Goal: Task Accomplishment & Management: Manage account settings

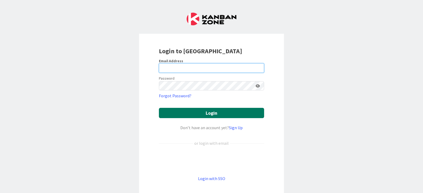
type input "[EMAIL_ADDRESS][DOMAIN_NAME]"
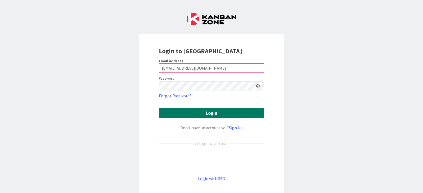
click at [186, 109] on button "Login" at bounding box center [211, 113] width 105 height 10
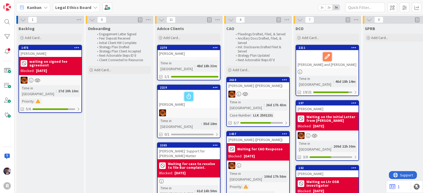
click at [67, 4] on div "Legal Ethics Board" at bounding box center [76, 8] width 47 height 10
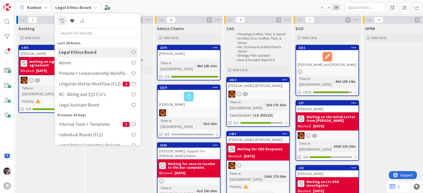
click at [29, 6] on span "Kanban" at bounding box center [34, 7] width 15 height 6
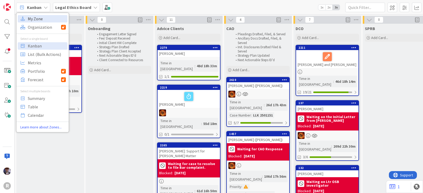
click at [31, 18] on span "My Zone" at bounding box center [47, 19] width 38 height 8
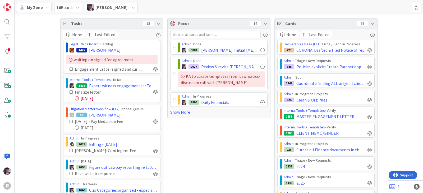
click at [156, 22] on icon at bounding box center [158, 23] width 4 height 4
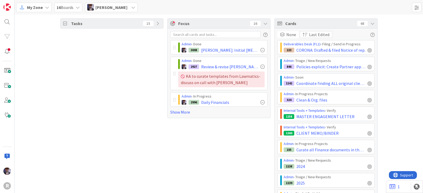
click at [372, 24] on div "Cards 68" at bounding box center [326, 24] width 103 height 10
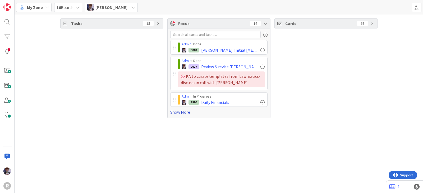
click at [176, 112] on link "Show More" at bounding box center [218, 112] width 97 height 6
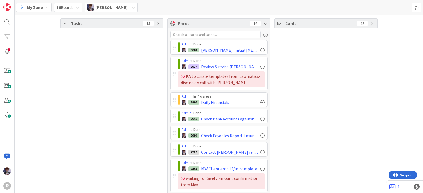
click at [264, 25] on icon at bounding box center [265, 23] width 4 height 4
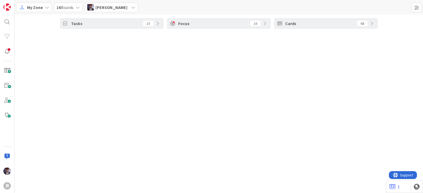
click at [264, 25] on icon at bounding box center [265, 23] width 4 height 4
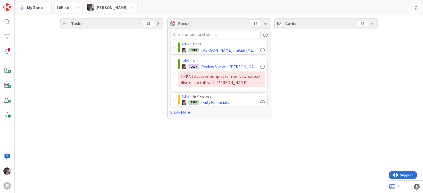
click at [122, 11] on div "[PERSON_NAME]" at bounding box center [111, 8] width 53 height 10
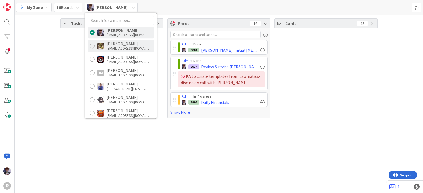
click at [120, 50] on div "[EMAIL_ADDRESS][DOMAIN_NAME]" at bounding box center [127, 48] width 42 height 5
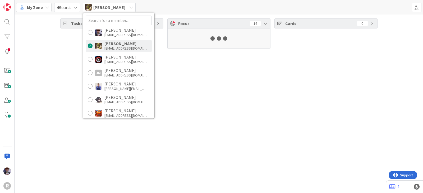
click at [67, 83] on div "Tasks 15 Focus 16 Cards 0" at bounding box center [219, 104] width 408 height 179
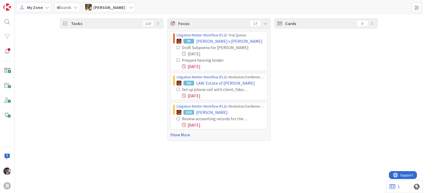
click at [181, 135] on link "Show More" at bounding box center [218, 135] width 97 height 6
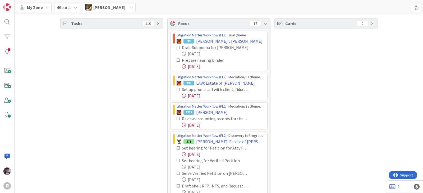
click at [176, 47] on icon at bounding box center [178, 48] width 4 height 4
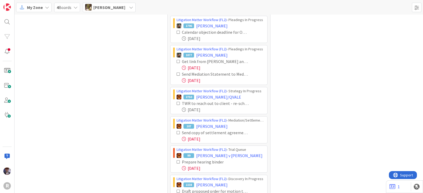
click at [176, 160] on icon at bounding box center [178, 162] width 4 height 4
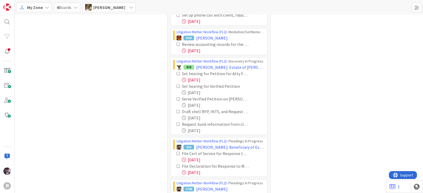
scroll to position [33, 0]
click at [176, 72] on icon at bounding box center [178, 74] width 4 height 4
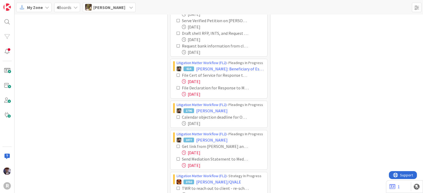
scroll to position [99, 0]
click at [176, 74] on icon at bounding box center [178, 75] width 4 height 4
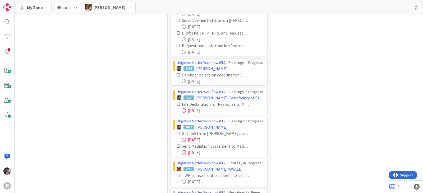
click at [176, 103] on icon at bounding box center [178, 105] width 4 height 4
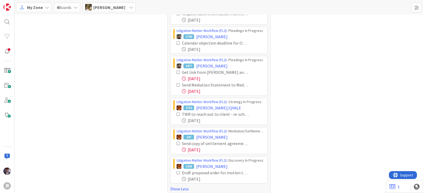
scroll to position [131, 0]
click at [176, 72] on icon at bounding box center [178, 72] width 4 height 4
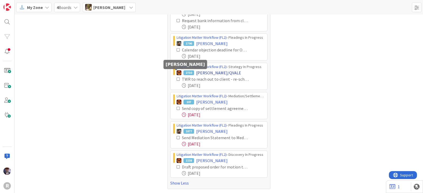
scroll to position [123, 0]
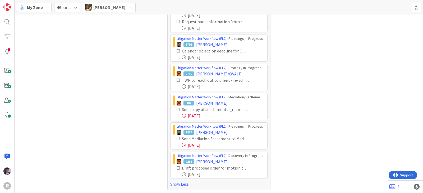
click at [176, 138] on icon at bounding box center [178, 139] width 4 height 4
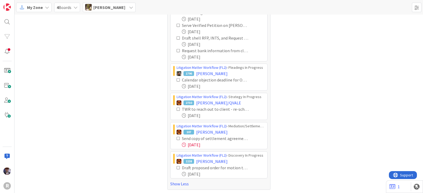
click at [176, 138] on icon at bounding box center [178, 139] width 4 height 4
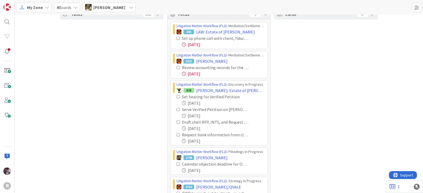
scroll to position [0, 0]
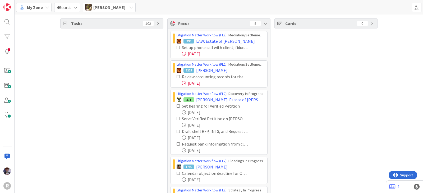
click at [111, 11] on div "[PERSON_NAME]" at bounding box center [109, 8] width 53 height 10
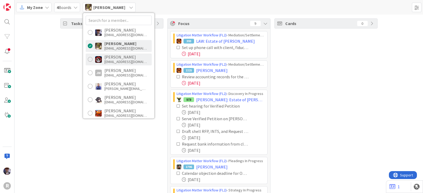
click at [118, 61] on div "[EMAIL_ADDRESS][DOMAIN_NAME]" at bounding box center [125, 61] width 42 height 5
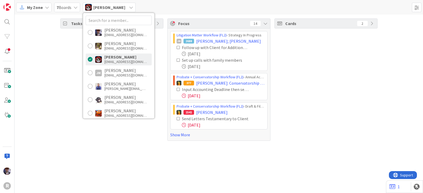
click at [54, 103] on div "Tasks 78 Focus 14 Litigation Matter Workflow (FL2) › Strategy In Progress JM 26…" at bounding box center [219, 80] width 408 height 131
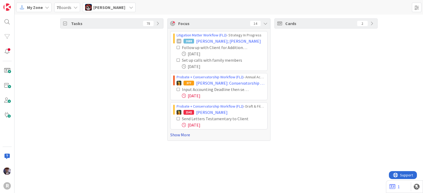
click at [178, 132] on link "Show More" at bounding box center [218, 135] width 97 height 6
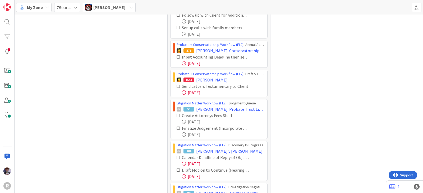
scroll to position [33, 0]
click at [176, 56] on icon at bounding box center [178, 57] width 4 height 4
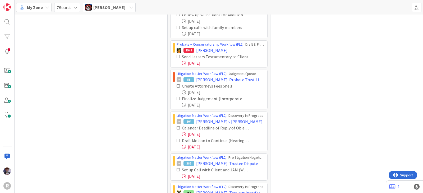
click at [176, 56] on icon at bounding box center [178, 57] width 4 height 4
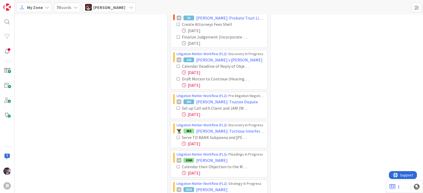
scroll to position [66, 0]
click at [176, 64] on icon at bounding box center [178, 66] width 4 height 4
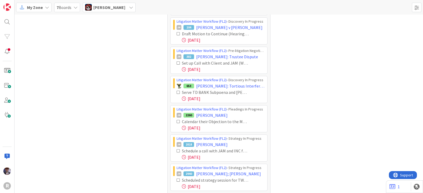
click at [176, 63] on icon at bounding box center [178, 63] width 4 height 4
click at [176, 62] on icon at bounding box center [178, 63] width 4 height 4
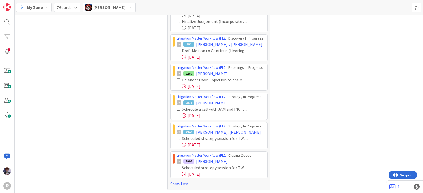
click at [176, 108] on icon at bounding box center [178, 110] width 4 height 4
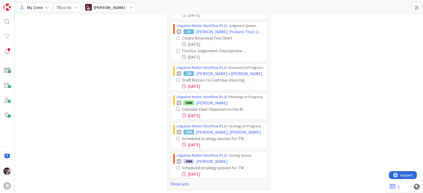
click at [109, 9] on span "[PERSON_NAME]" at bounding box center [109, 7] width 32 height 6
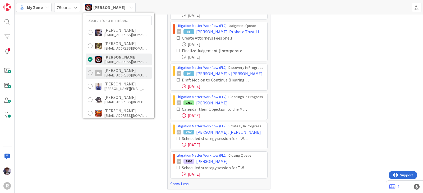
click at [109, 73] on div "[EMAIL_ADDRESS][DOMAIN_NAME]" at bounding box center [125, 75] width 42 height 5
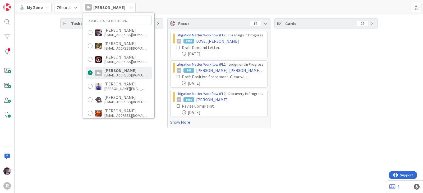
click at [75, 77] on div "Tasks 39" at bounding box center [111, 73] width 103 height 110
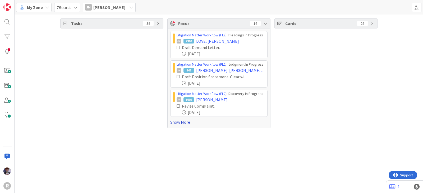
click at [174, 120] on link "Show More" at bounding box center [218, 122] width 97 height 6
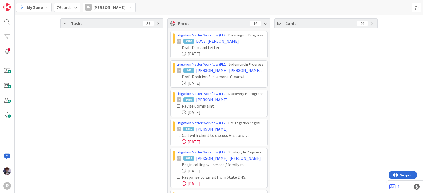
click at [176, 135] on icon at bounding box center [178, 136] width 4 height 4
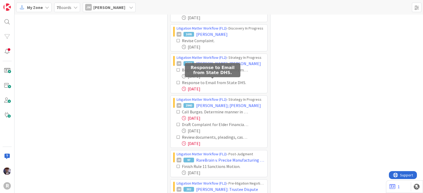
scroll to position [66, 0]
click at [176, 82] on icon at bounding box center [178, 83] width 4 height 4
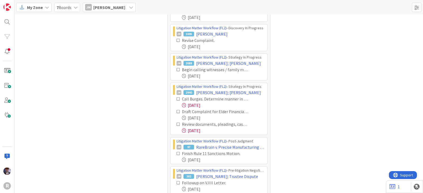
click at [176, 97] on icon at bounding box center [178, 99] width 4 height 4
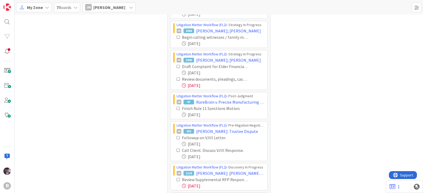
scroll to position [99, 0]
click at [176, 79] on icon at bounding box center [178, 79] width 4 height 4
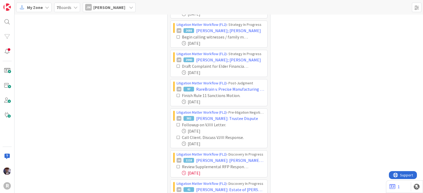
click at [176, 94] on icon at bounding box center [178, 96] width 4 height 4
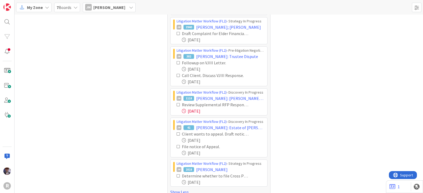
scroll to position [132, 0]
click at [176, 104] on icon at bounding box center [178, 105] width 4 height 4
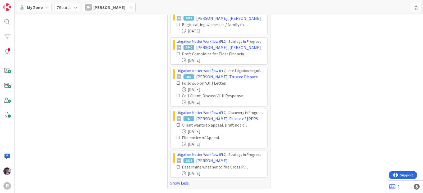
scroll to position [110, 0]
click at [97, 8] on span "[PERSON_NAME]" at bounding box center [109, 7] width 32 height 6
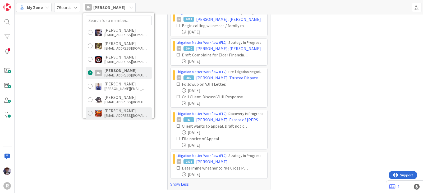
click at [113, 113] on div "[PERSON_NAME]" at bounding box center [125, 111] width 42 height 5
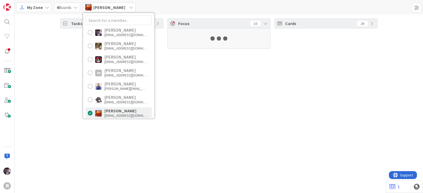
scroll to position [0, 0]
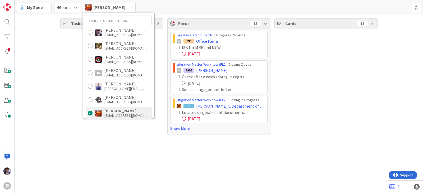
click at [81, 137] on div "Tasks 33 Focus 15 Legal Assistant Board › In Progress Projects 990 Office Items…" at bounding box center [219, 77] width 408 height 124
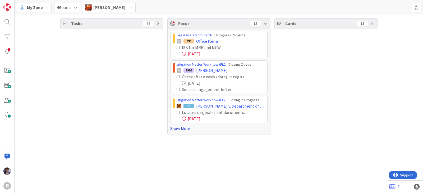
click at [181, 130] on link "Show More" at bounding box center [218, 128] width 97 height 6
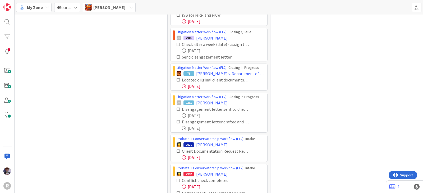
scroll to position [33, 0]
click at [176, 120] on icon at bounding box center [178, 122] width 4 height 4
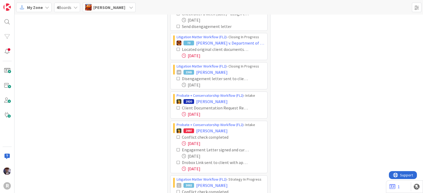
click at [176, 107] on icon at bounding box center [178, 108] width 4 height 4
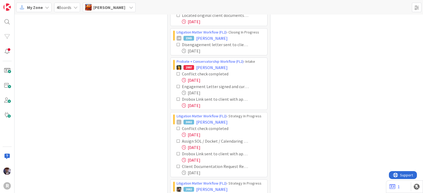
click at [176, 73] on icon at bounding box center [178, 74] width 4 height 4
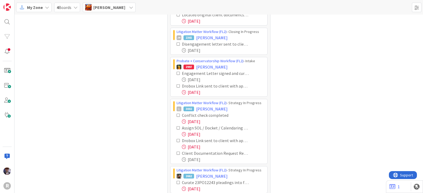
scroll to position [98, 0]
click at [176, 85] on icon at bounding box center [178, 86] width 4 height 4
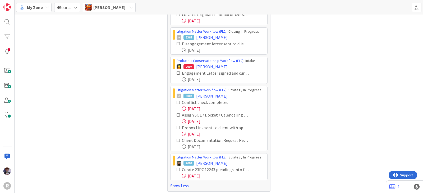
click at [176, 103] on icon at bounding box center [178, 103] width 4 height 4
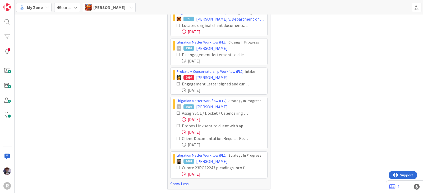
click at [176, 112] on icon at bounding box center [178, 113] width 4 height 4
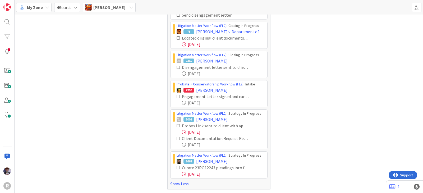
click at [176, 126] on icon at bounding box center [178, 126] width 4 height 4
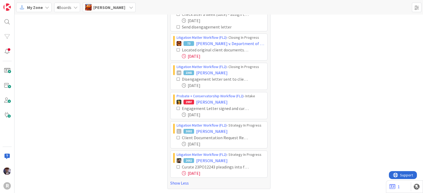
scroll to position [62, 0]
click at [176, 137] on icon at bounding box center [178, 139] width 4 height 4
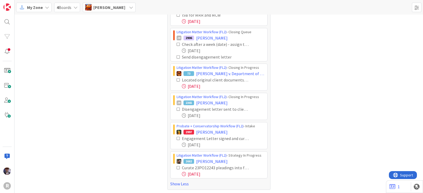
click at [176, 167] on icon at bounding box center [178, 168] width 4 height 4
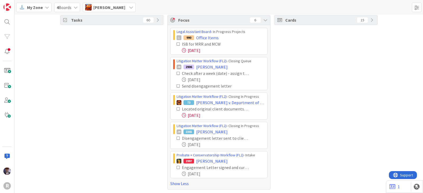
scroll to position [0, 0]
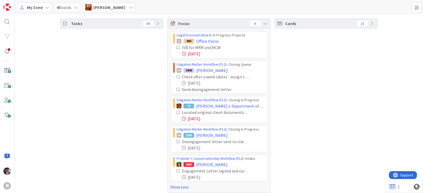
click at [129, 8] on icon at bounding box center [131, 7] width 4 height 4
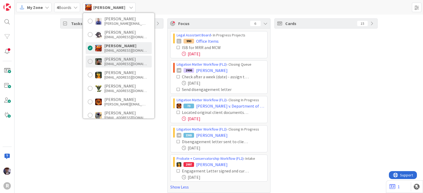
scroll to position [66, 0]
click at [111, 59] on div "[PERSON_NAME]" at bounding box center [125, 58] width 42 height 5
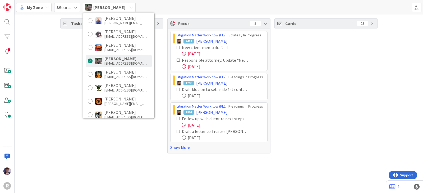
click at [69, 106] on div "Tasks 64" at bounding box center [111, 85] width 103 height 135
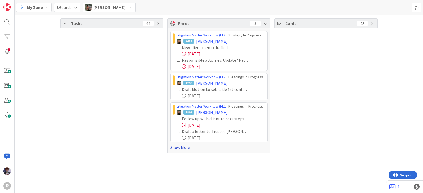
click at [172, 149] on link "Show More" at bounding box center [218, 148] width 97 height 6
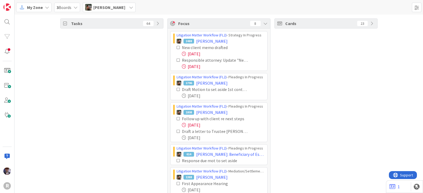
click at [176, 159] on icon at bounding box center [178, 161] width 4 height 4
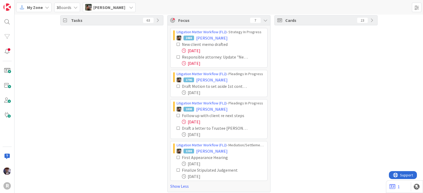
scroll to position [6, 0]
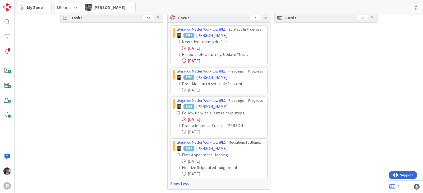
click at [176, 154] on icon at bounding box center [178, 155] width 4 height 4
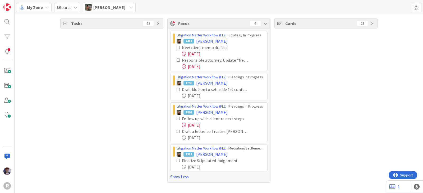
scroll to position [0, 0]
click at [177, 160] on icon at bounding box center [178, 161] width 4 height 4
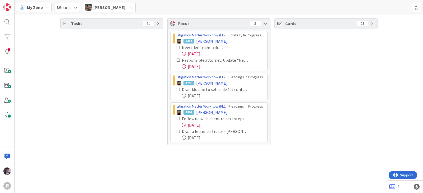
click at [107, 11] on div "[PERSON_NAME]" at bounding box center [109, 8] width 53 height 10
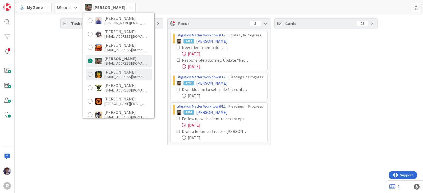
click at [114, 73] on div "[PERSON_NAME]" at bounding box center [125, 72] width 42 height 5
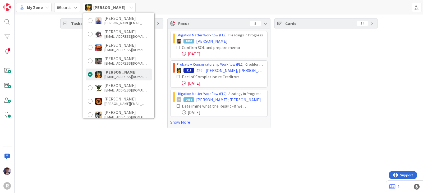
click at [73, 91] on div "Tasks 74" at bounding box center [111, 73] width 103 height 110
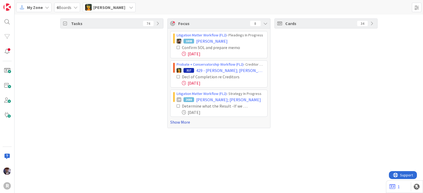
click at [184, 122] on link "Show More" at bounding box center [218, 122] width 97 height 6
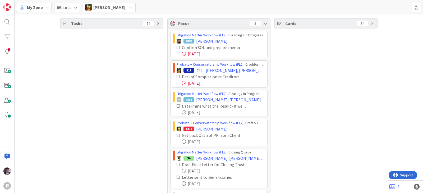
click at [176, 47] on icon at bounding box center [178, 48] width 4 height 4
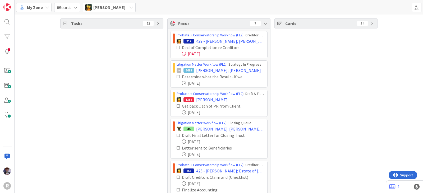
click at [176, 46] on icon at bounding box center [178, 48] width 4 height 4
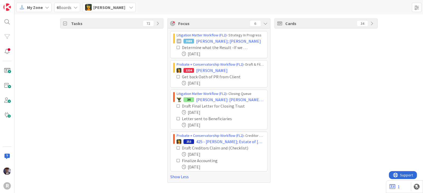
click at [178, 46] on icon at bounding box center [178, 48] width 4 height 4
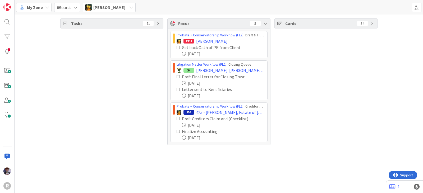
click at [178, 76] on icon at bounding box center [178, 77] width 4 height 4
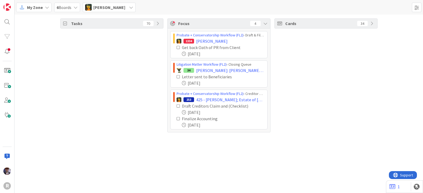
click at [178, 76] on icon at bounding box center [178, 77] width 4 height 4
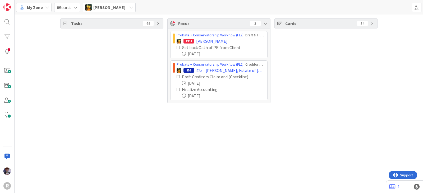
click at [178, 75] on icon at bounding box center [178, 77] width 4 height 4
click at [109, 10] on span "[PERSON_NAME]" at bounding box center [109, 7] width 32 height 6
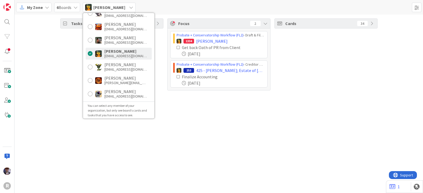
scroll to position [88, 0]
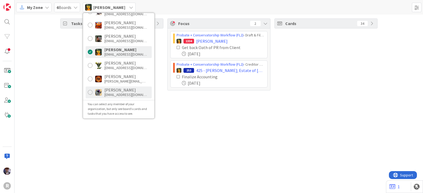
click at [103, 92] on div "[PERSON_NAME] [EMAIL_ADDRESS][DOMAIN_NAME]" at bounding box center [119, 93] width 66 height 12
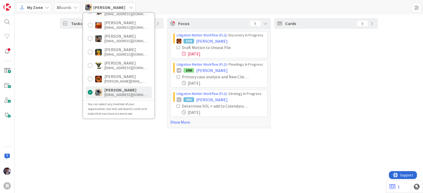
click at [60, 89] on div "Tasks 21" at bounding box center [111, 73] width 103 height 110
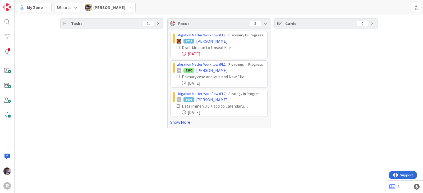
click at [185, 123] on link "Show More" at bounding box center [218, 122] width 97 height 6
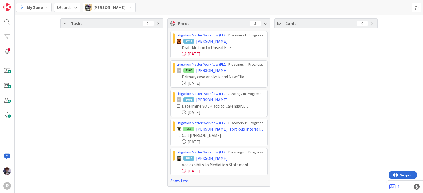
click at [177, 46] on icon at bounding box center [178, 48] width 4 height 4
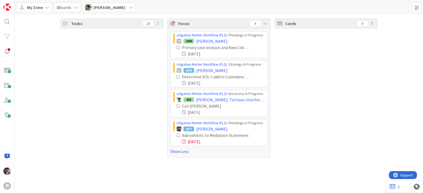
click at [179, 105] on icon at bounding box center [178, 106] width 4 height 4
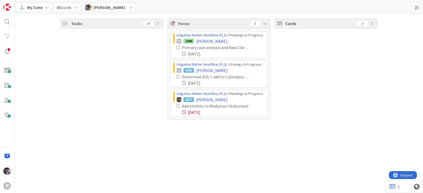
click at [178, 105] on icon at bounding box center [178, 106] width 4 height 4
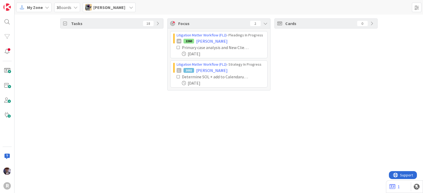
click at [120, 12] on div "My Zone 3 Boards [PERSON_NAME] [PERSON_NAME] [EMAIL_ADDRESS][DOMAIN_NAME] [PERS…" at bounding box center [219, 7] width 408 height 15
click at [120, 11] on div "[PERSON_NAME]" at bounding box center [109, 8] width 53 height 10
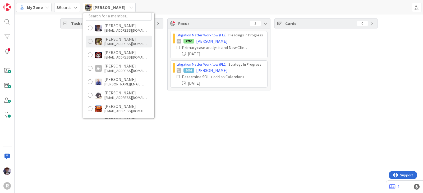
scroll to position [0, 0]
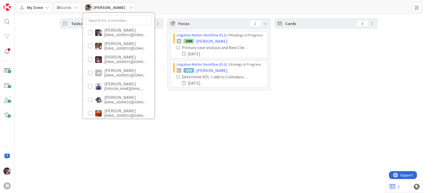
click at [118, 39] on div "[PERSON_NAME] [EMAIL_ADDRESS][DOMAIN_NAME] [PERSON_NAME] [EMAIL_ADDRESS][DOMAIN…" at bounding box center [118, 66] width 71 height 106
click at [114, 32] on div "[PERSON_NAME]" at bounding box center [125, 30] width 42 height 5
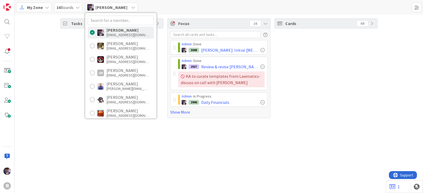
click at [77, 75] on div "Tasks 20" at bounding box center [111, 68] width 103 height 100
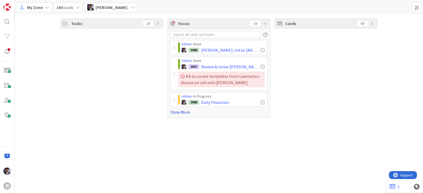
click at [181, 113] on link "Show More" at bounding box center [218, 112] width 97 height 6
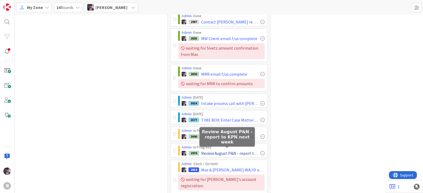
scroll to position [131, 0]
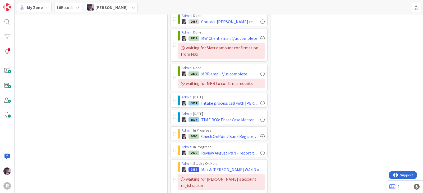
click at [152, 150] on div "Tasks 20" at bounding box center [111, 87] width 103 height 399
